Goal: Navigation & Orientation: Go to known website

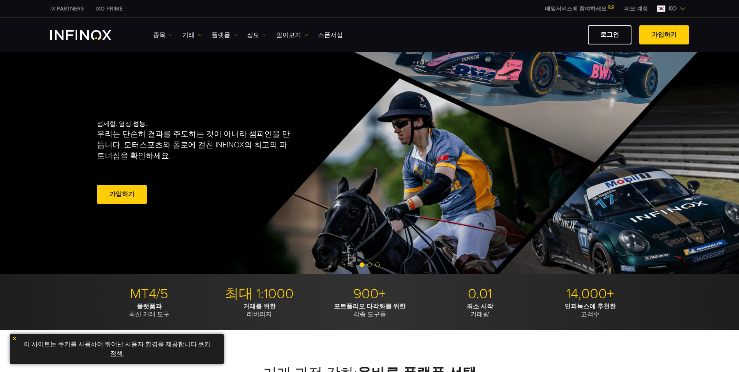
click at [614, 34] on link "로그인" at bounding box center [610, 34] width 44 height 19
